Goal: Task Accomplishment & Management: Use online tool/utility

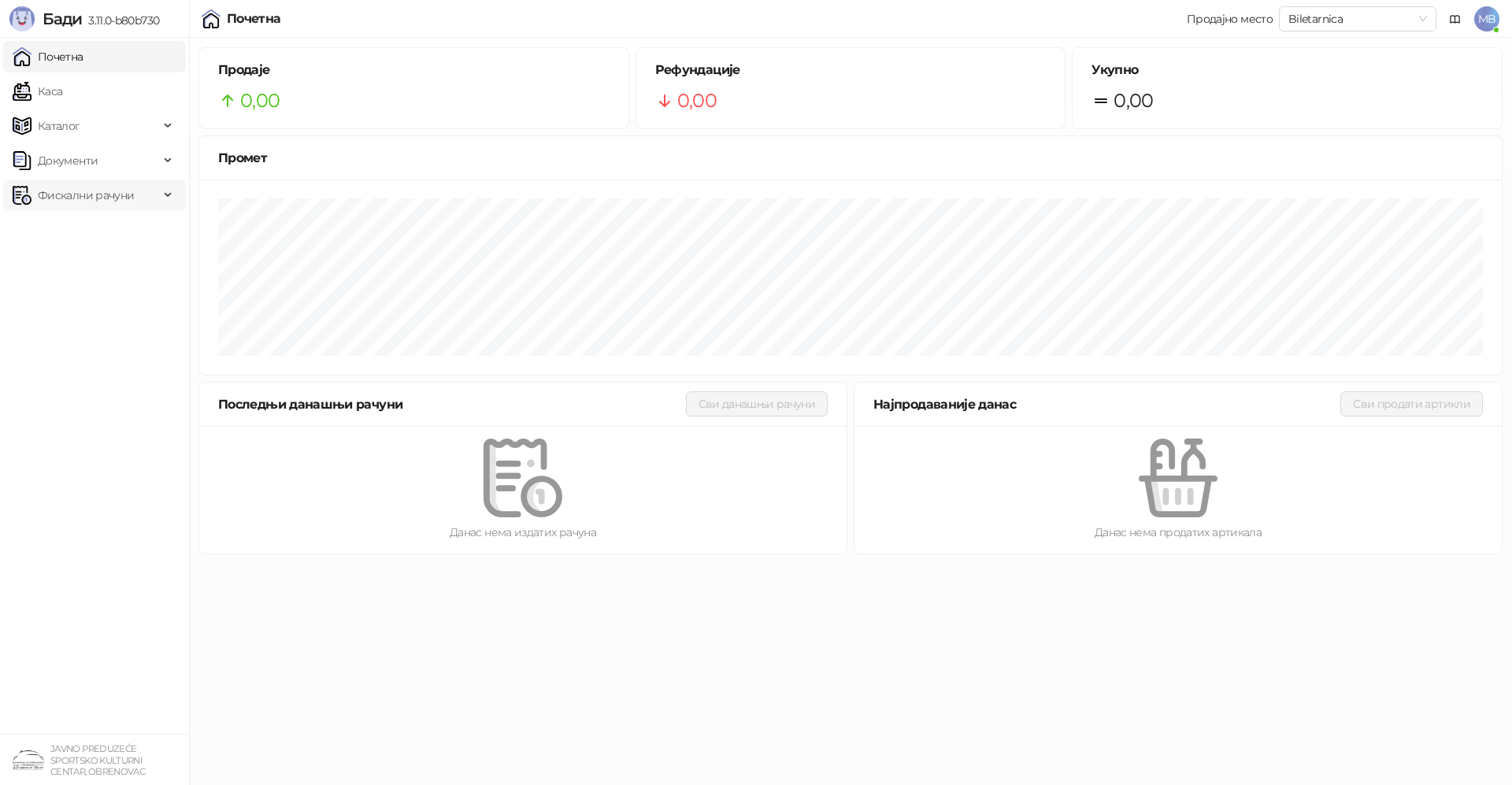
click at [63, 196] on span "Фискални рачуни" at bounding box center [86, 195] width 96 height 31
click at [73, 267] on link "По данима" at bounding box center [60, 264] width 84 height 31
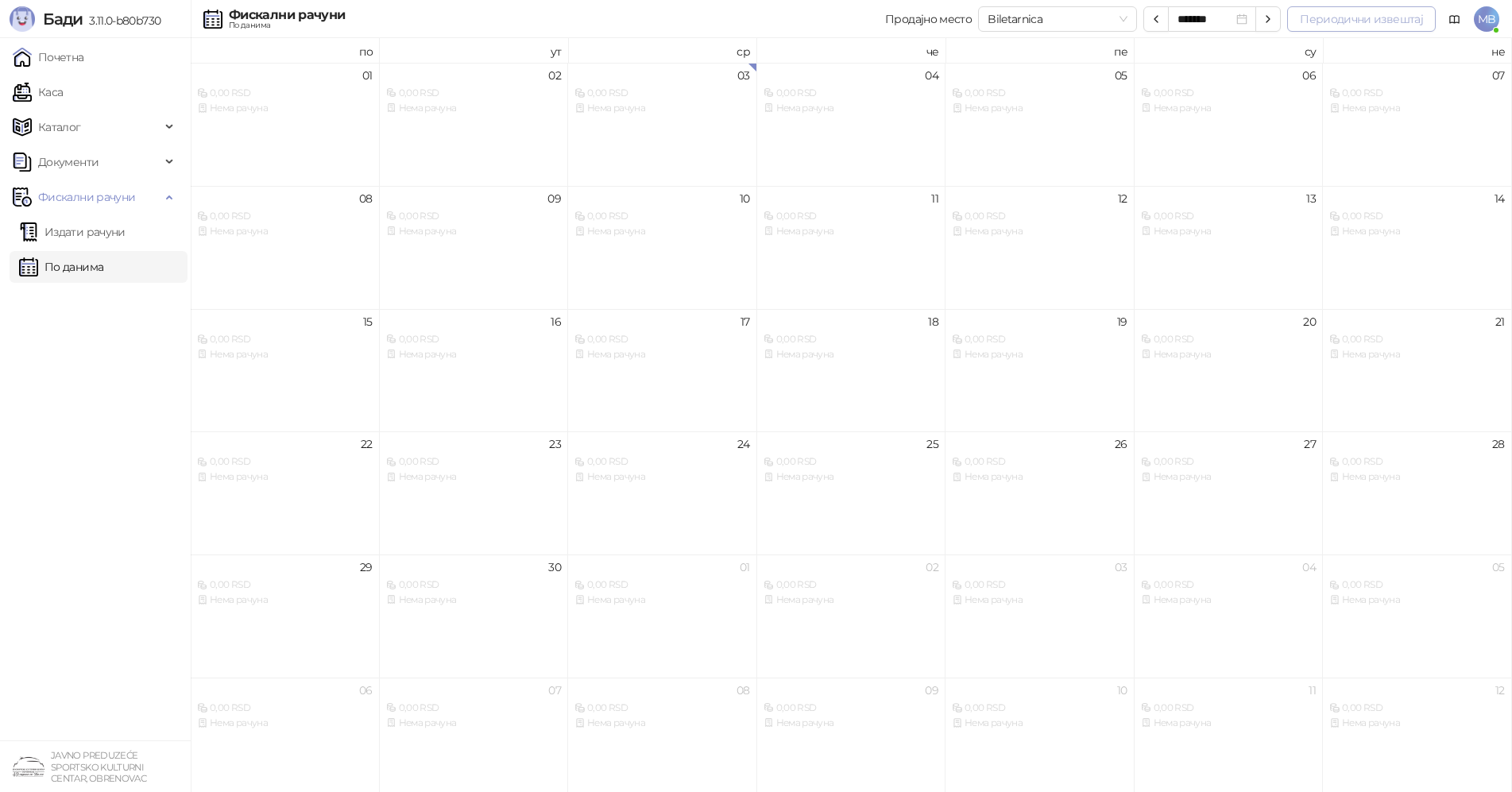
click at [1331, 9] on button "Периодични извештај" at bounding box center [1361, 19] width 148 height 26
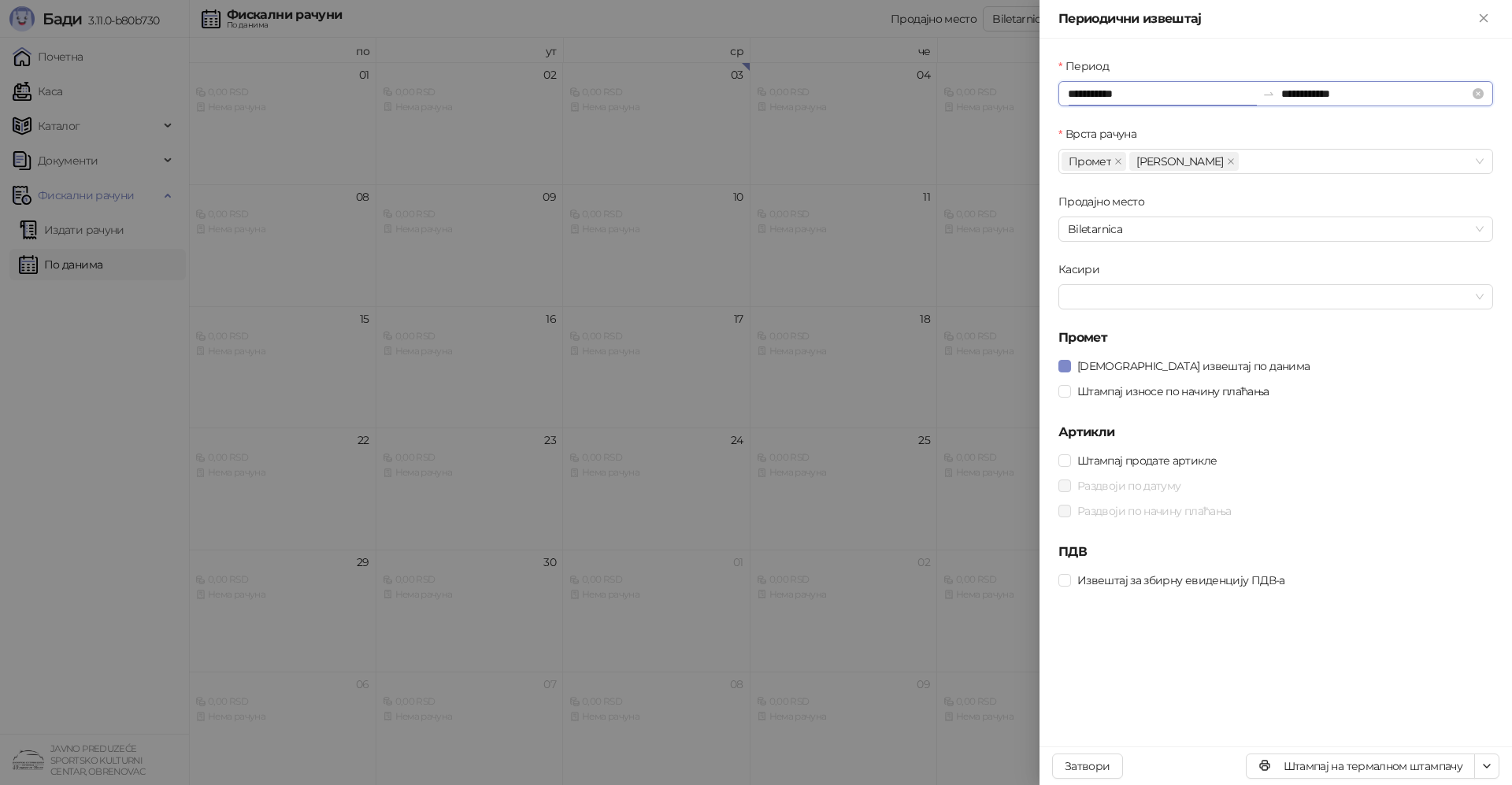
click at [1126, 94] on input "**********" at bounding box center [1163, 93] width 188 height 17
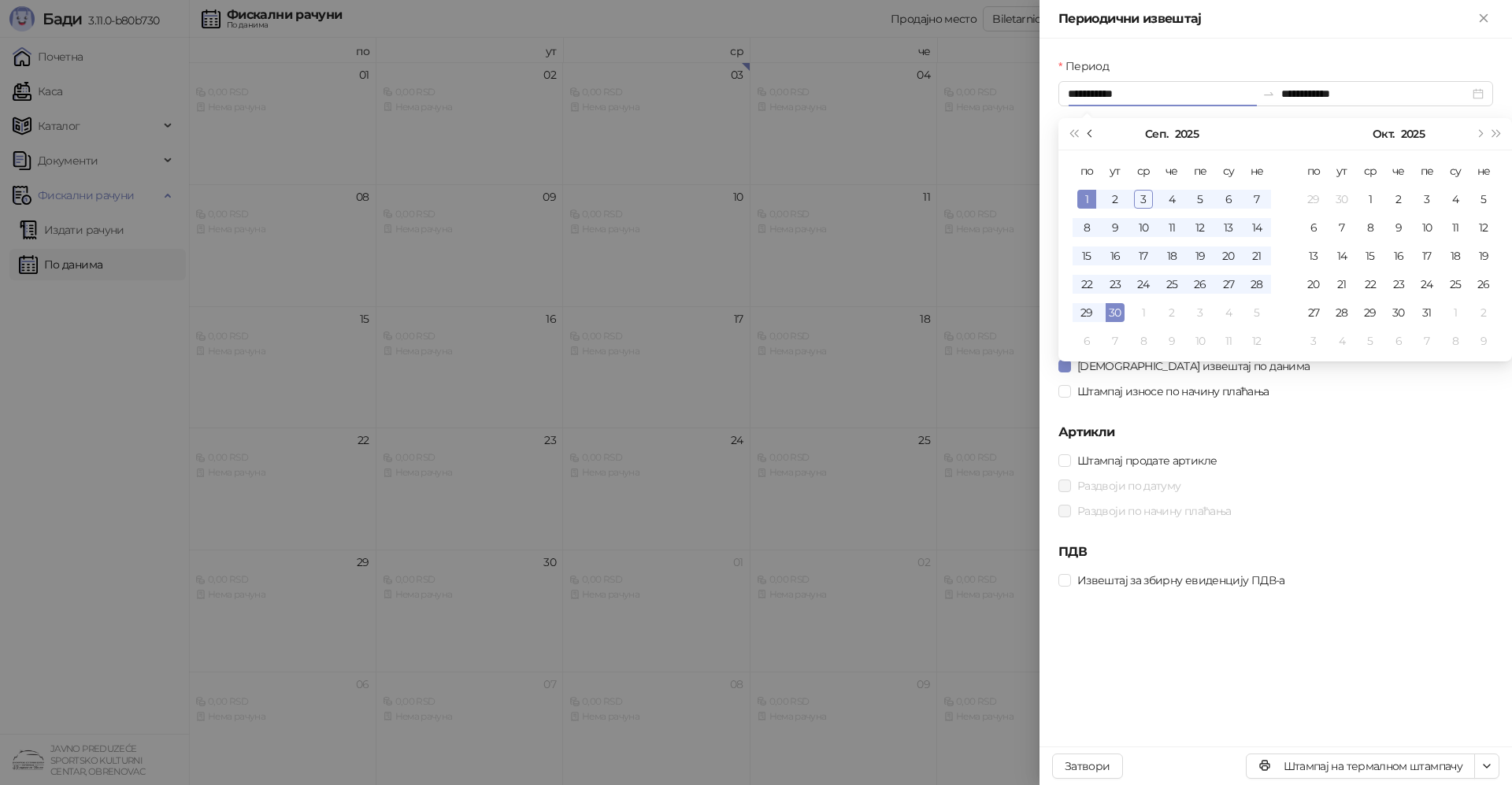
click at [1089, 132] on span "Претходни месец (PageUp)" at bounding box center [1091, 134] width 8 height 8
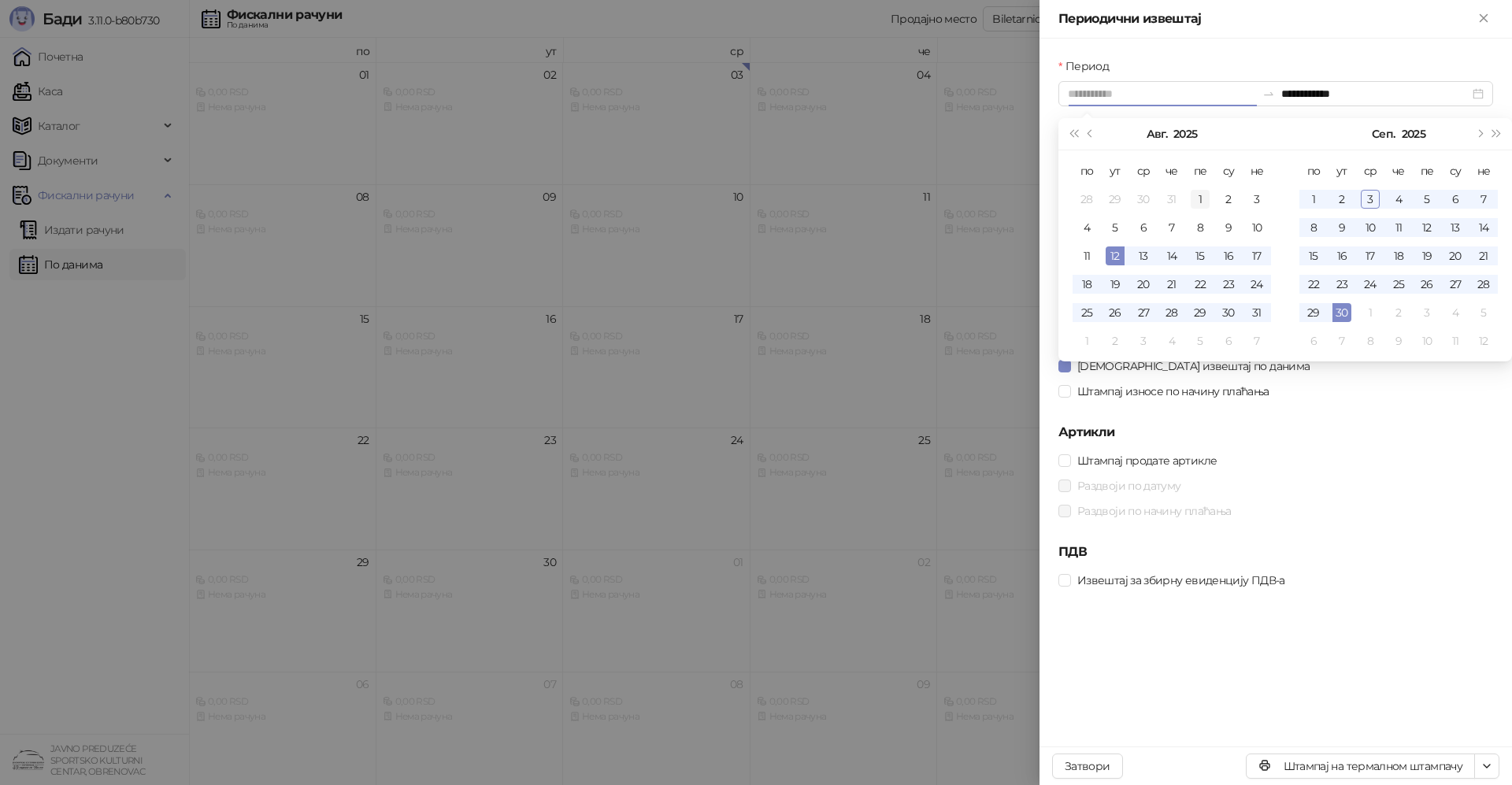
type input "**********"
click at [1200, 198] on div "1" at bounding box center [1200, 200] width 19 height 19
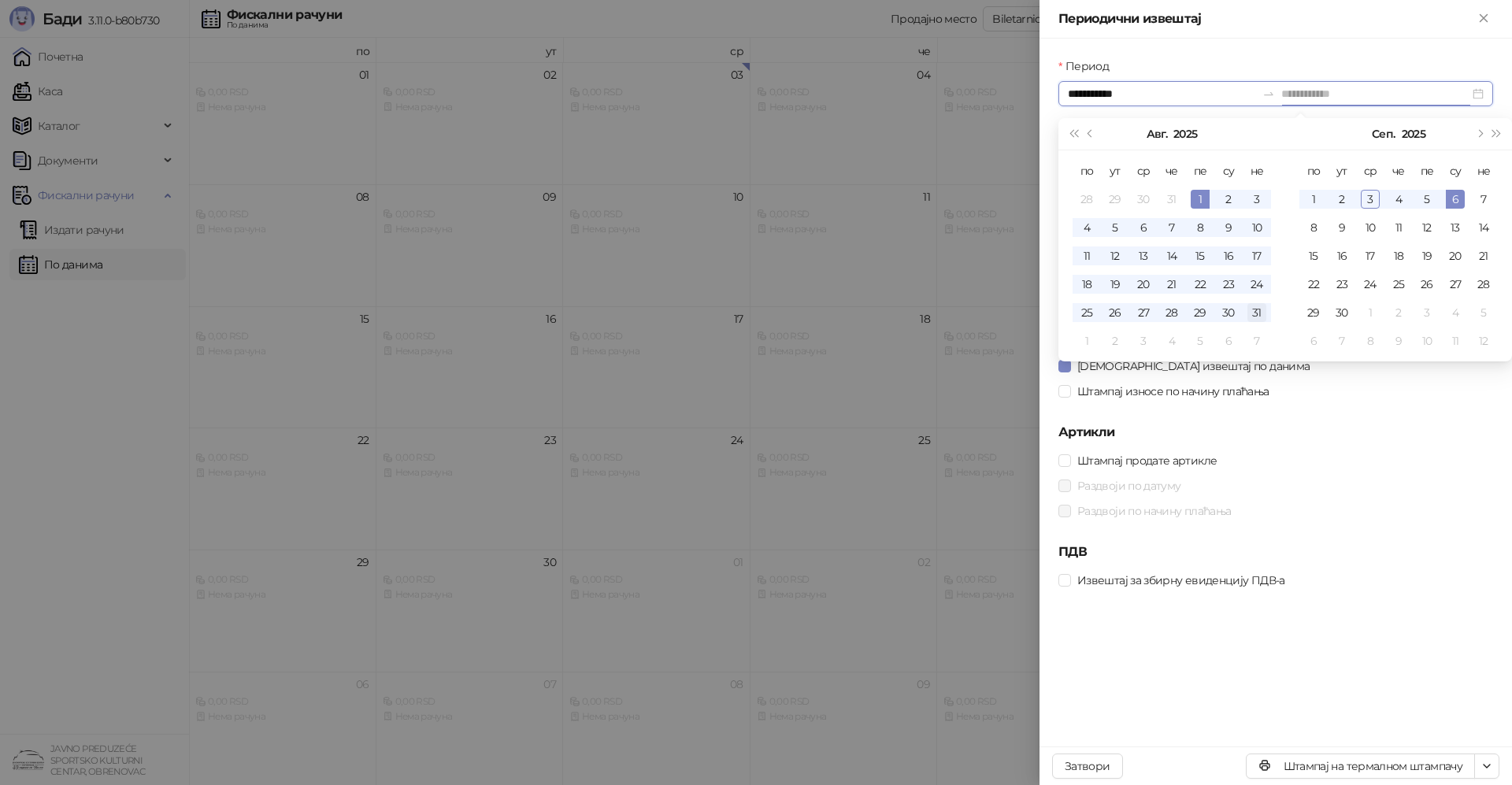
type input "**********"
click at [1257, 316] on div "31" at bounding box center [1257, 312] width 19 height 19
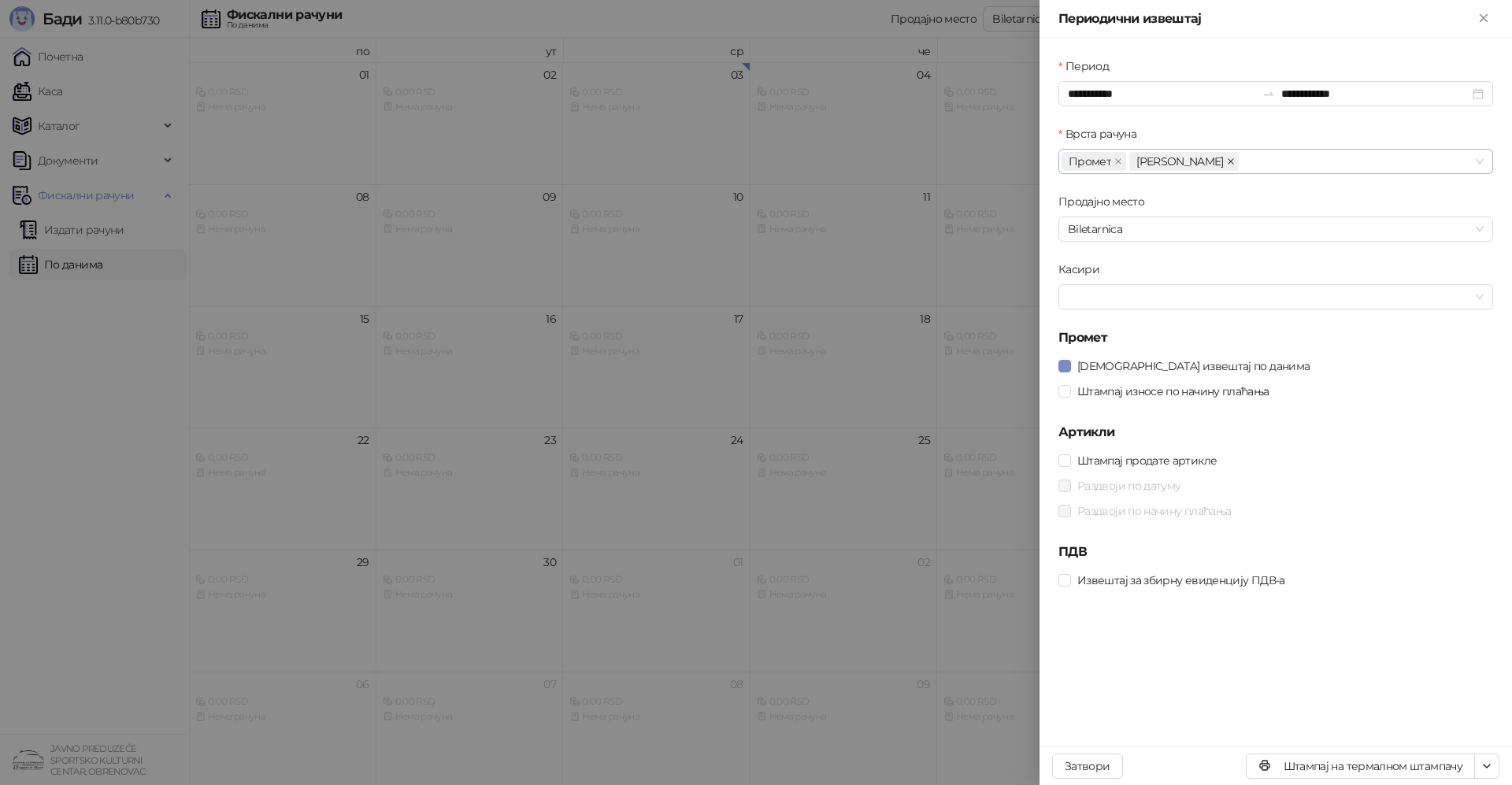
click at [1228, 157] on icon "close" at bounding box center [1231, 161] width 8 height 8
drag, startPoint x: 1132, startPoint y: 222, endPoint x: 1132, endPoint y: 230, distance: 8.0
click at [1132, 230] on span "Biletarnica" at bounding box center [1277, 229] width 416 height 24
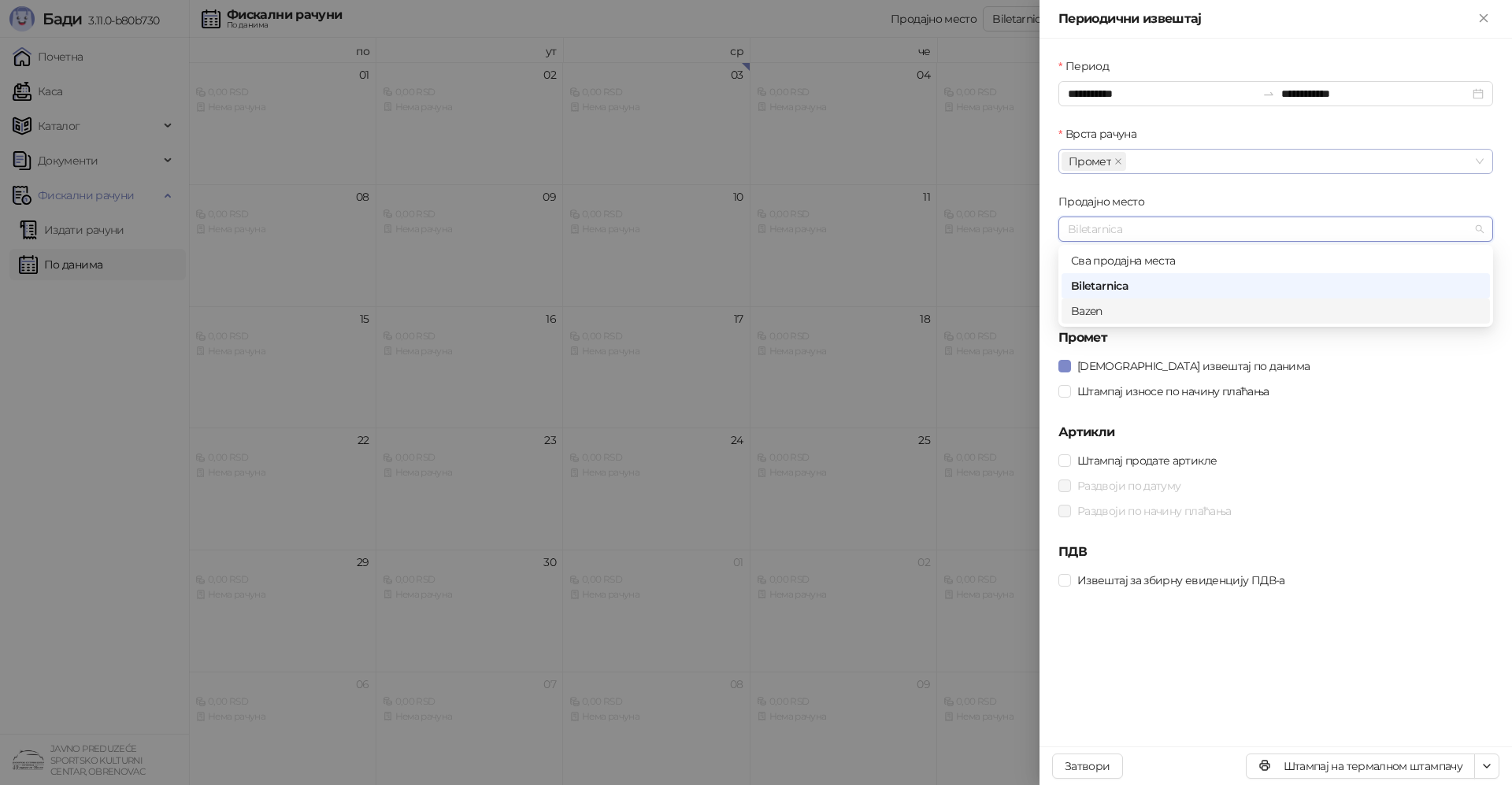
click at [1117, 314] on div "Bazen" at bounding box center [1276, 311] width 410 height 17
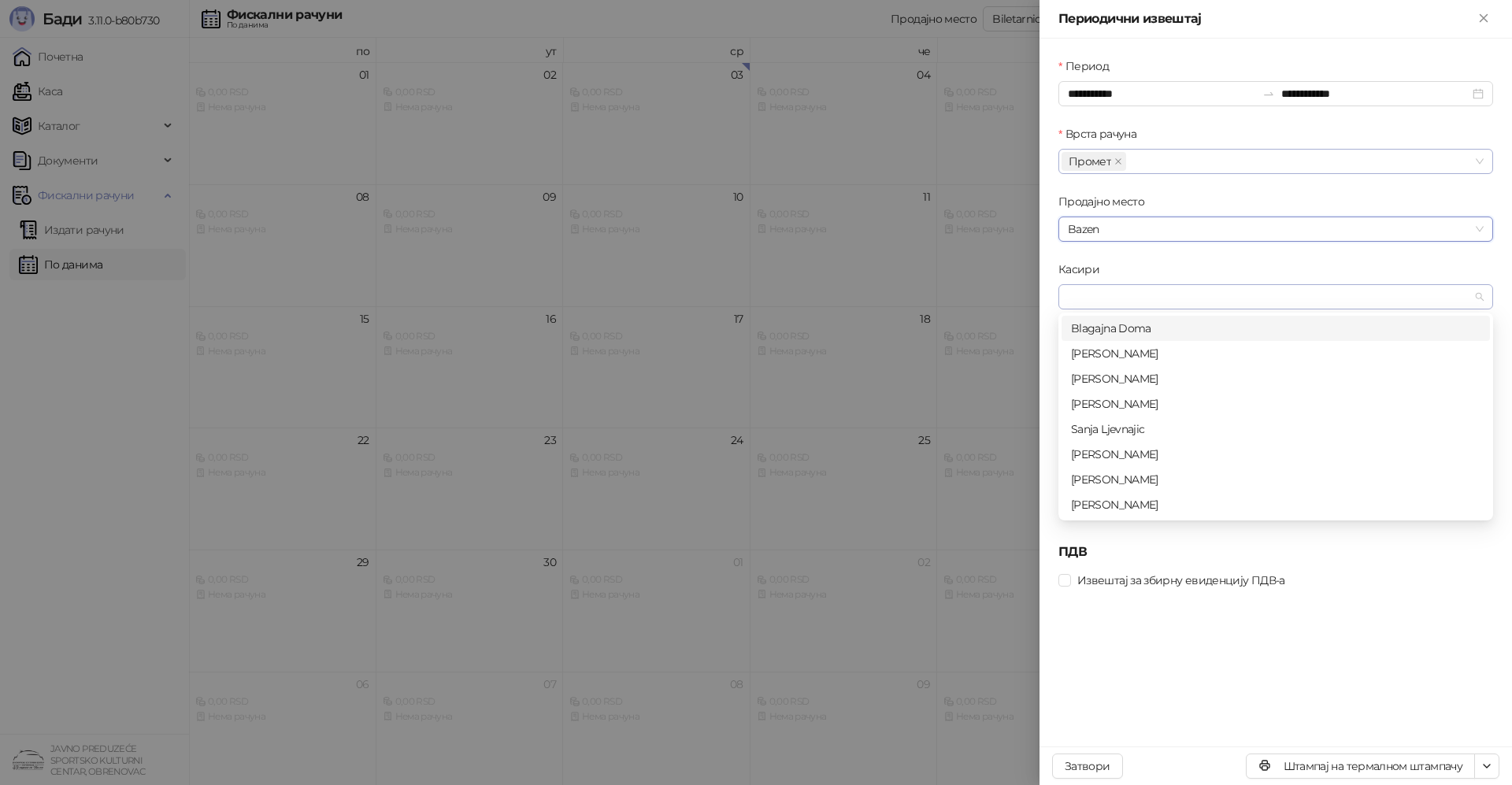
click at [1112, 296] on div at bounding box center [1268, 296] width 412 height 22
click at [1142, 378] on div "[PERSON_NAME]" at bounding box center [1276, 378] width 410 height 17
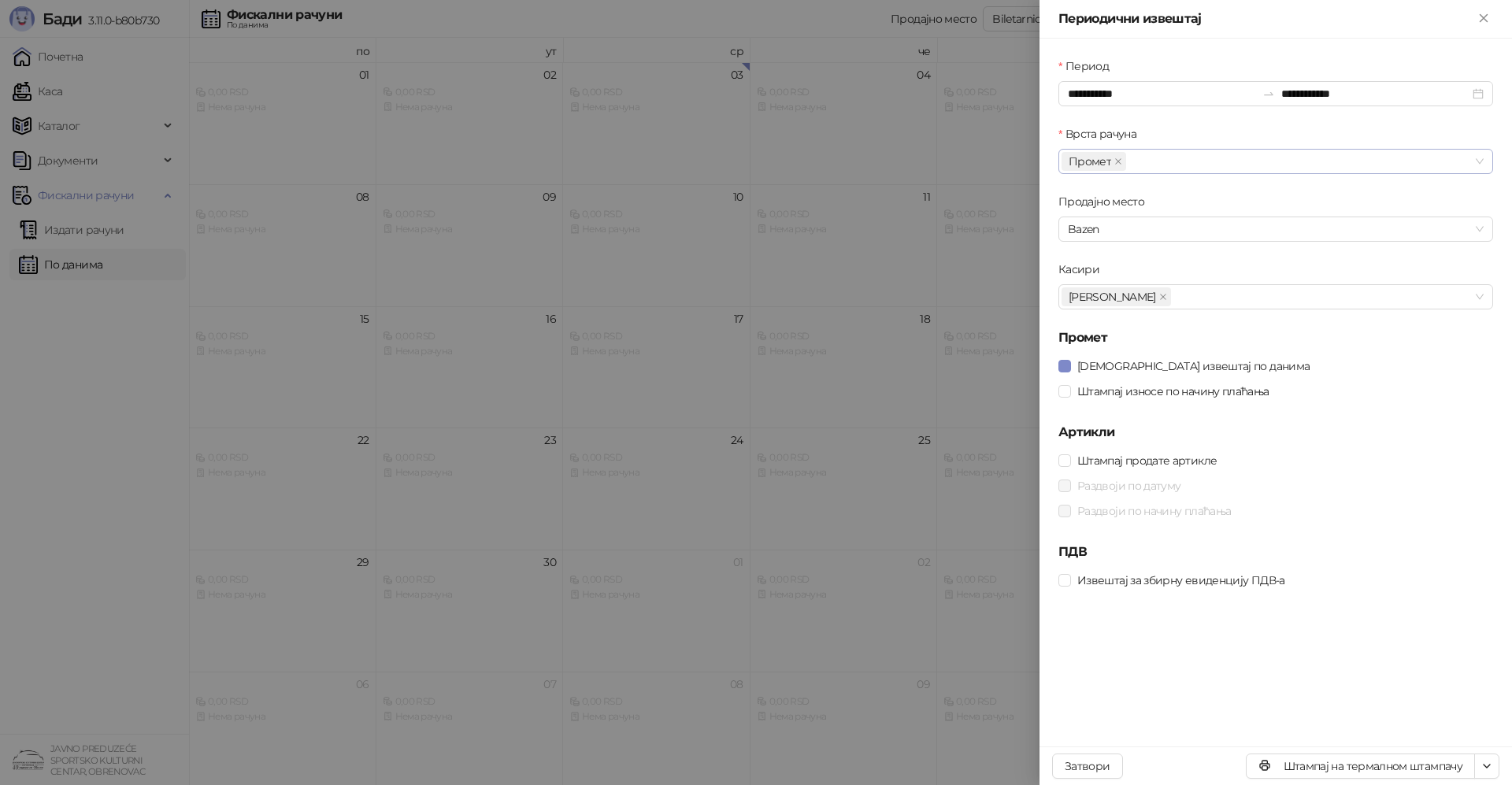
click at [1300, 672] on div "**********" at bounding box center [1276, 392] width 473 height 708
click at [1068, 396] on span at bounding box center [1065, 391] width 12 height 12
click at [1068, 492] on label "Раздвоји по датуму" at bounding box center [1123, 486] width 128 height 17
click at [1064, 516] on span at bounding box center [1065, 510] width 12 height 12
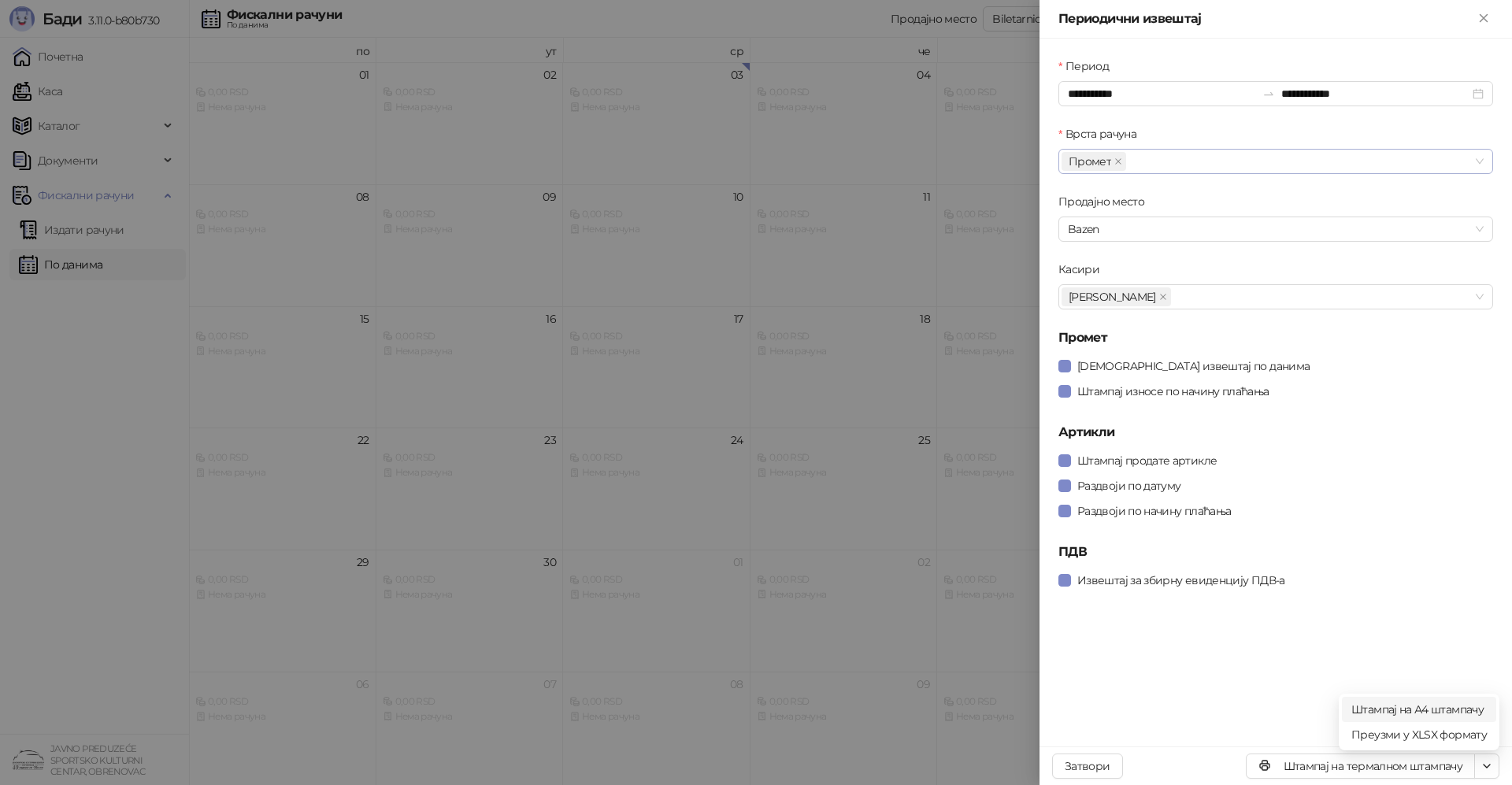
click at [1442, 710] on span "Штампај на А4 штампачу" at bounding box center [1420, 710] width 136 height 17
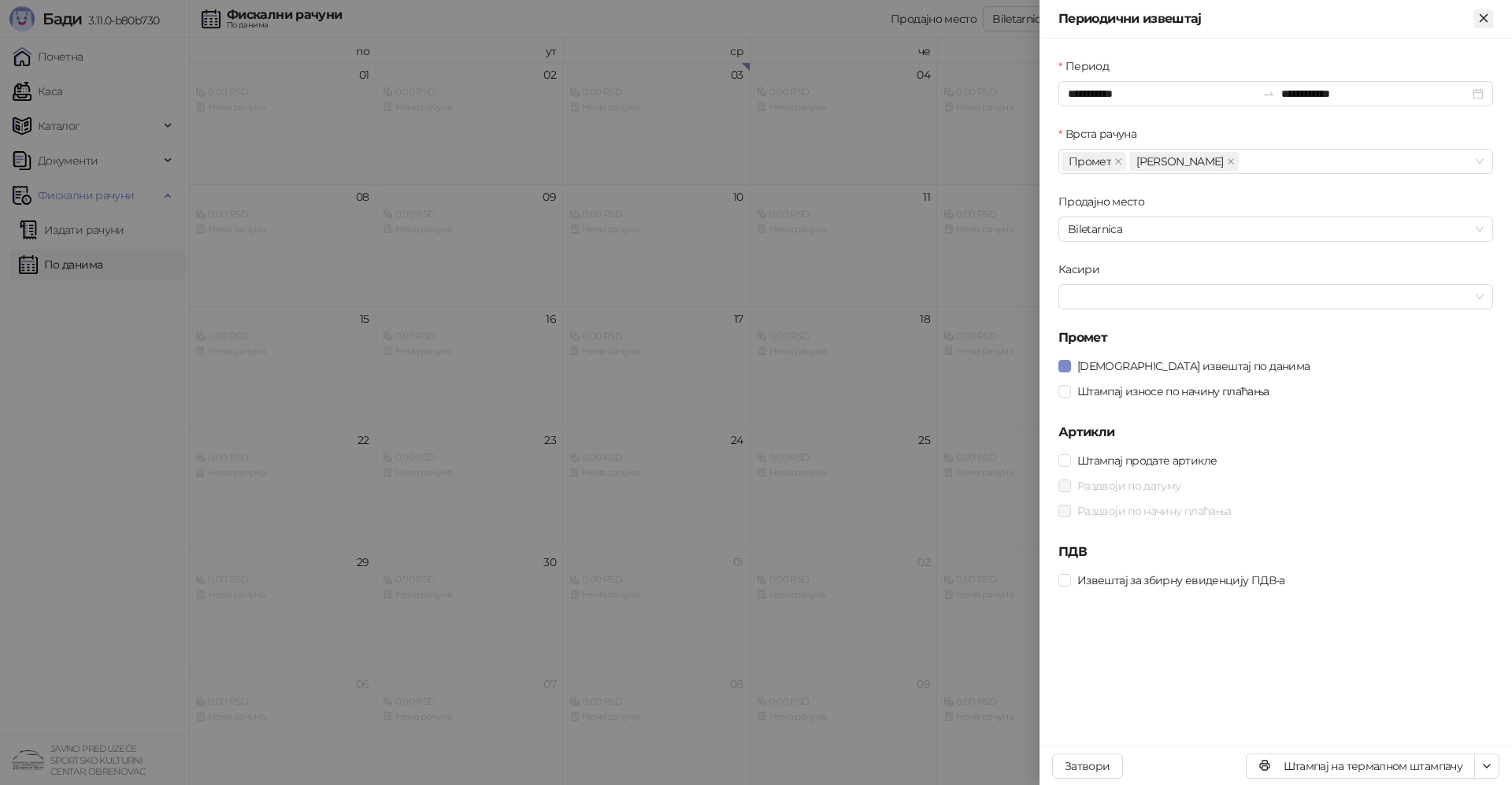
click at [1478, 24] on icon "Close" at bounding box center [1484, 18] width 14 height 14
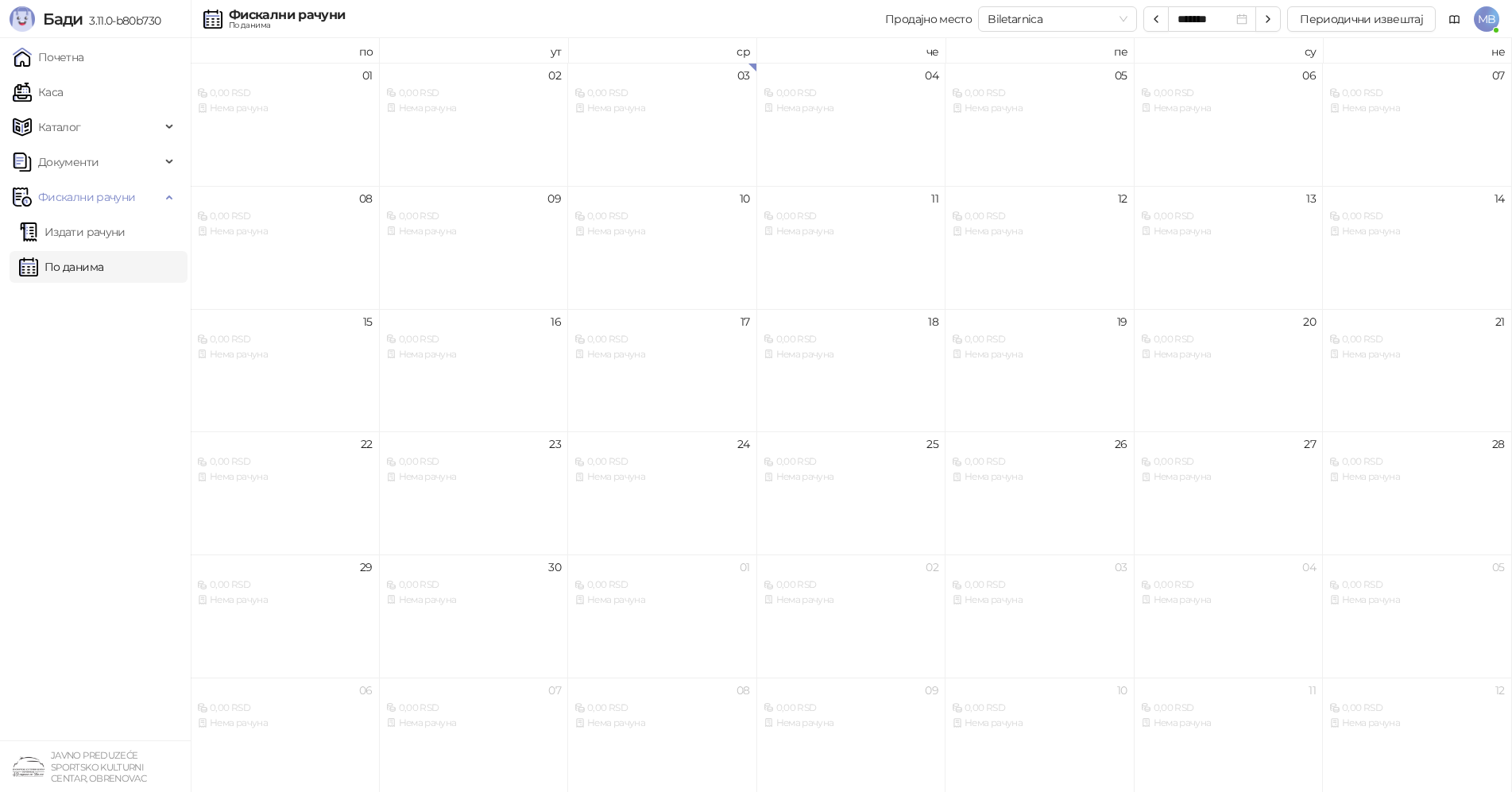
click at [1485, 16] on span "MB" at bounding box center [1486, 19] width 26 height 26
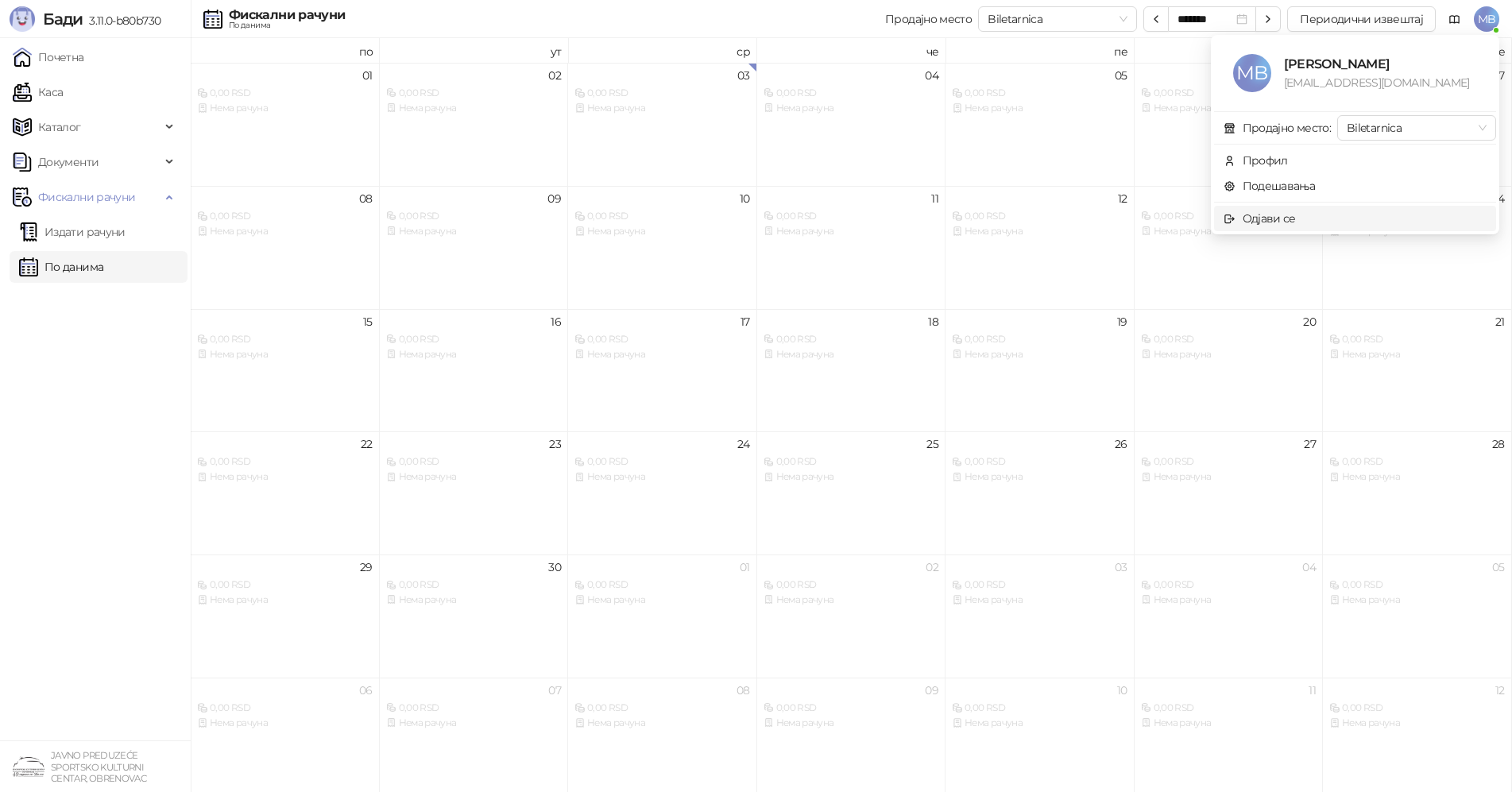
click at [1278, 219] on div "Одјави се" at bounding box center [1270, 218] width 53 height 17
